Goal: Transaction & Acquisition: Purchase product/service

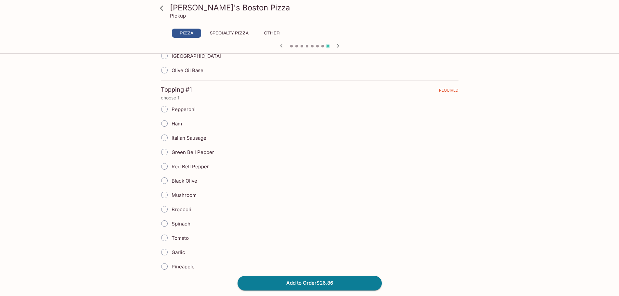
scroll to position [162, 0]
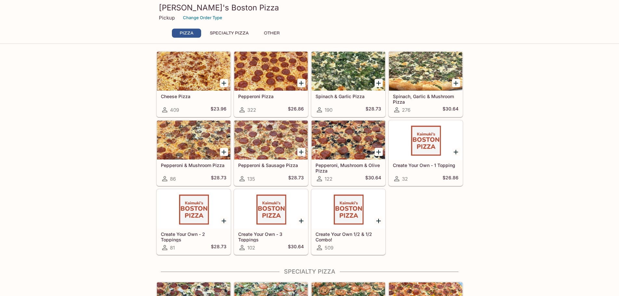
scroll to position [97, 0]
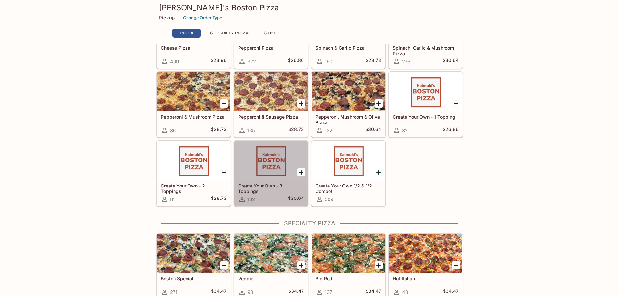
click at [263, 172] on div at bounding box center [270, 160] width 73 height 39
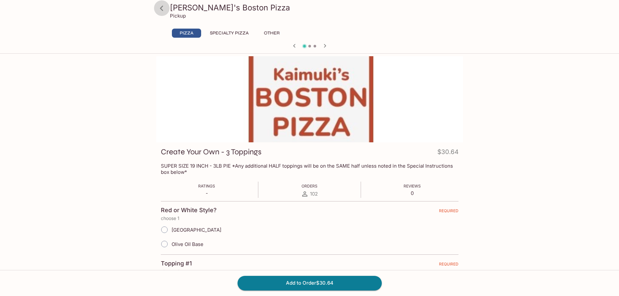
click at [160, 8] on icon at bounding box center [161, 8] width 3 height 5
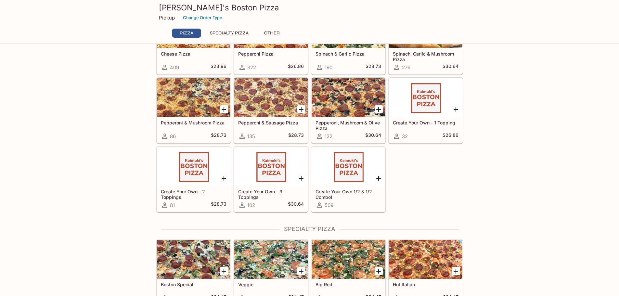
scroll to position [97, 0]
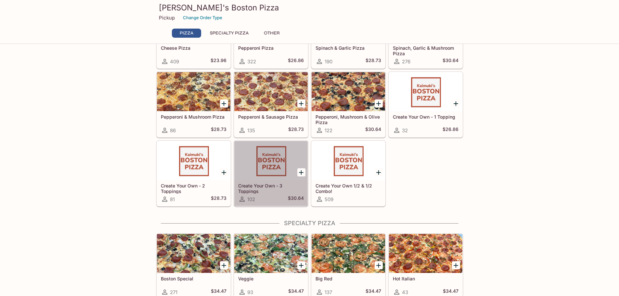
click at [283, 154] on div at bounding box center [270, 160] width 73 height 39
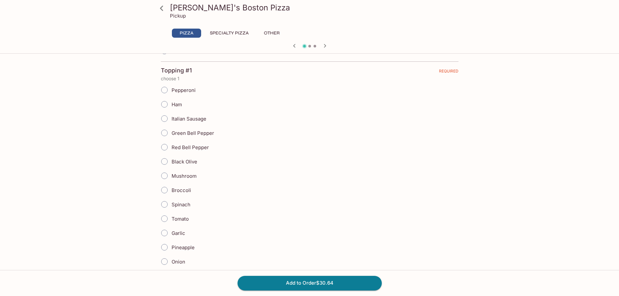
scroll to position [195, 0]
click at [165, 205] on input "Spinach" at bounding box center [165, 203] width 14 height 14
radio input "true"
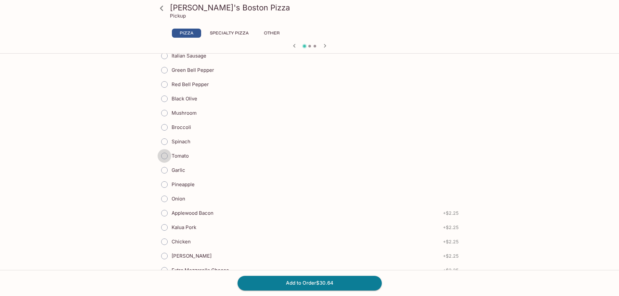
click at [166, 157] on input "Tomato" at bounding box center [165, 156] width 14 height 14
radio input "true"
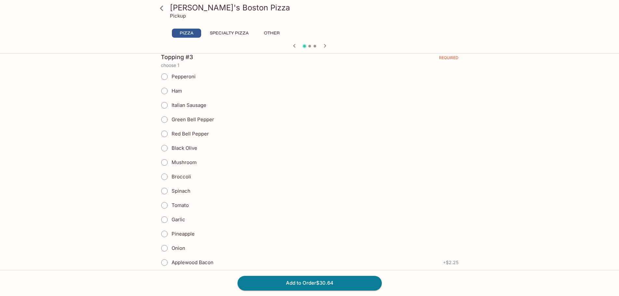
scroll to position [909, 0]
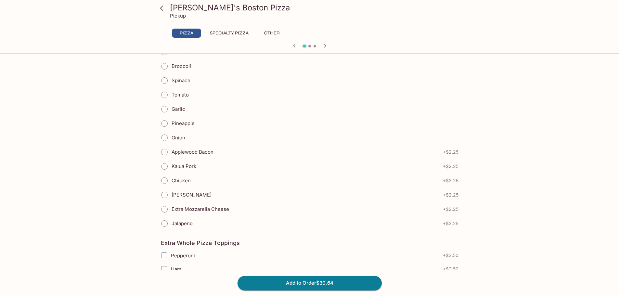
click at [165, 107] on input "Garlic" at bounding box center [165, 109] width 14 height 14
radio input "true"
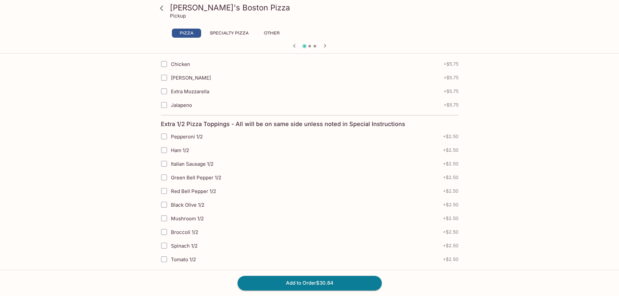
scroll to position [1304, 0]
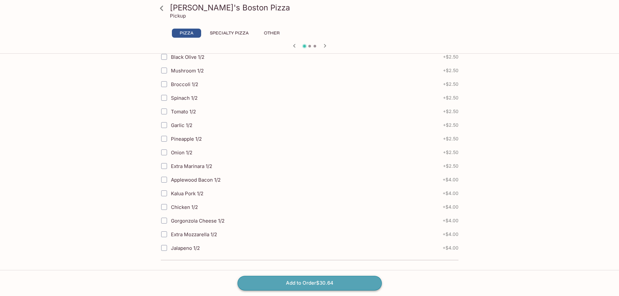
click at [315, 285] on button "Add to Order $30.64" at bounding box center [309, 283] width 144 height 14
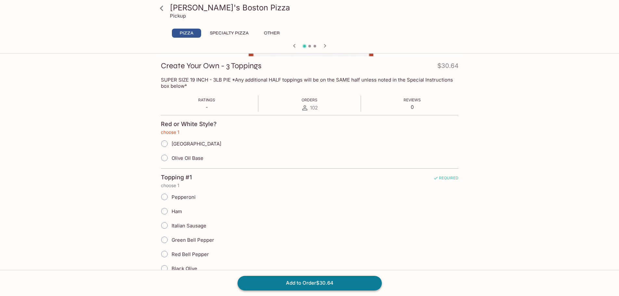
scroll to position [84, 0]
click at [162, 146] on input "[GEOGRAPHIC_DATA]" at bounding box center [165, 146] width 14 height 14
radio input "true"
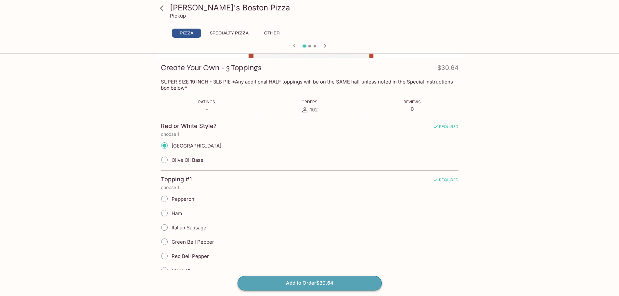
click at [327, 282] on button "Add to Order $30.64" at bounding box center [309, 283] width 144 height 14
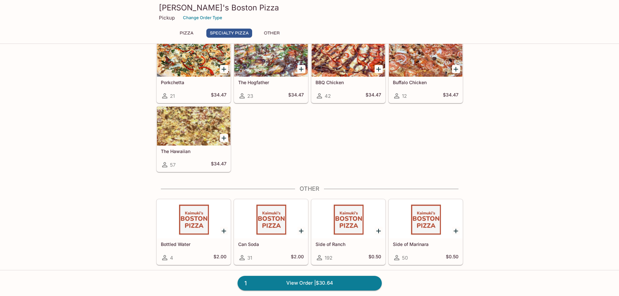
scroll to position [433, 0]
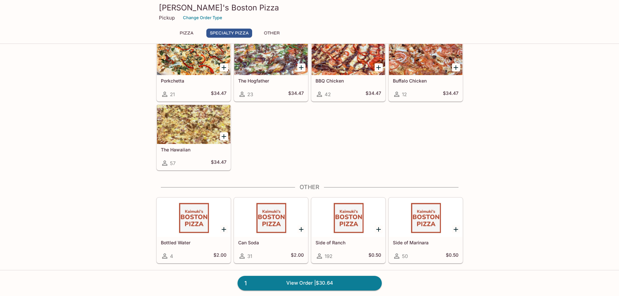
click at [379, 230] on icon "Add Side of Ranch" at bounding box center [378, 229] width 8 height 8
click at [379, 230] on button "1" at bounding box center [378, 229] width 8 height 8
click at [298, 281] on link "3 View Order | $31.64" at bounding box center [309, 283] width 144 height 14
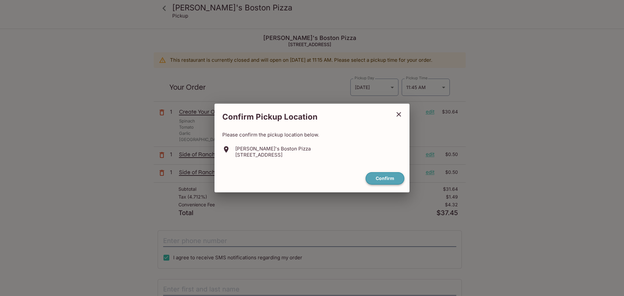
click at [383, 180] on button "Confirm" at bounding box center [384, 178] width 39 height 13
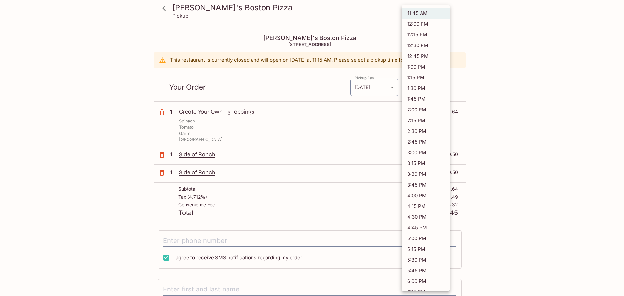
click at [440, 90] on body "Kaimuki's Boston Pizza Pickup Kaimuki's Boston Pizza 3506 Waialae Ave, Honolulu…" at bounding box center [312, 177] width 624 height 296
click at [428, 13] on li "11:45 AM" at bounding box center [425, 13] width 48 height 11
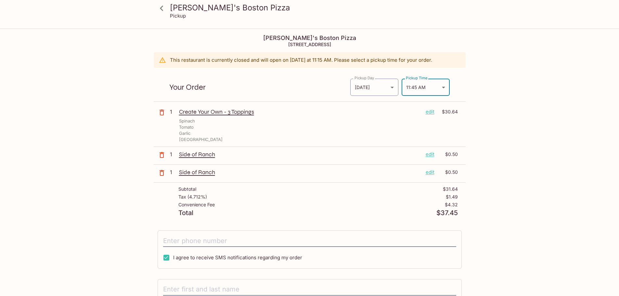
click at [550, 120] on div "Kaimuki's Boston Pizza Pickup Kaimuki's Boston Pizza 3506 Waialae Ave, Honolulu…" at bounding box center [309, 177] width 619 height 296
